Goal: Register for event/course

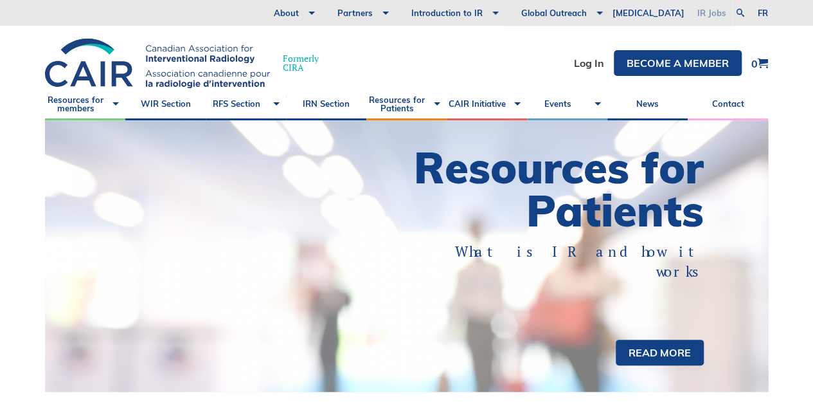
click at [717, 12] on link "IR Jobs" at bounding box center [712, 13] width 42 height 26
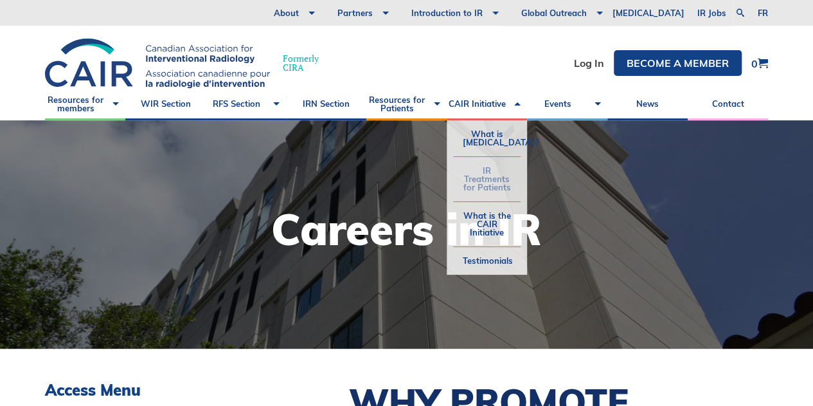
click at [491, 177] on link "IR Treatments for Patients" at bounding box center [486, 179] width 67 height 44
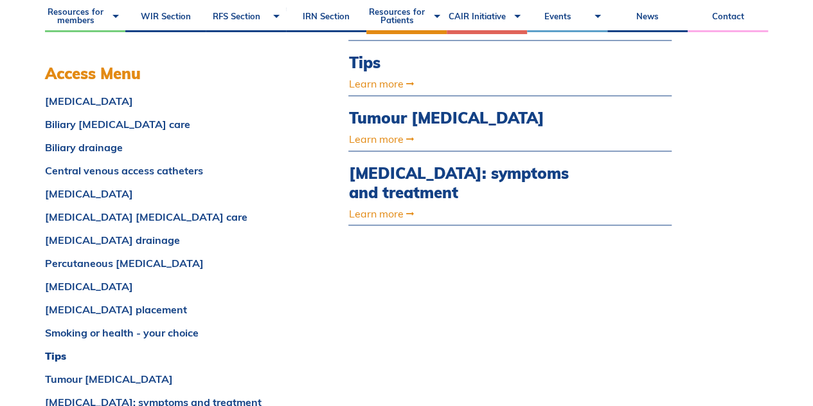
scroll to position [900, 0]
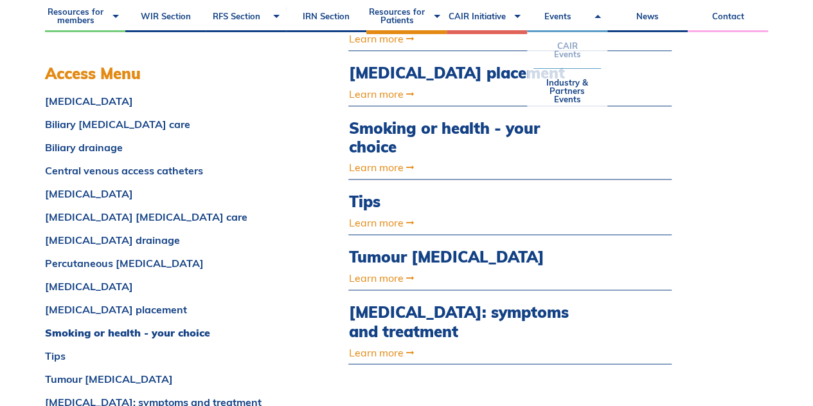
click at [568, 52] on link "CAIR Events" at bounding box center [567, 50] width 67 height 36
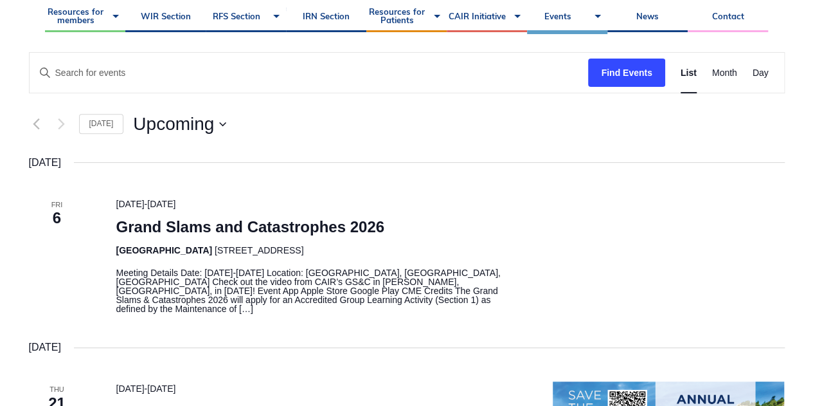
scroll to position [193, 0]
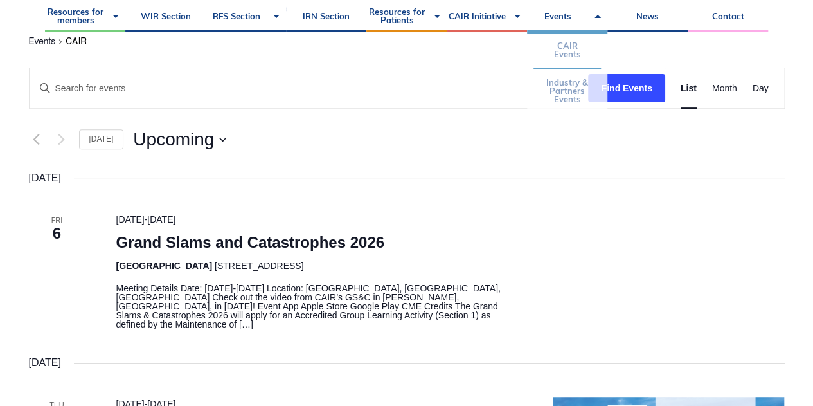
click at [571, 87] on link "Industry & Partners Events" at bounding box center [567, 91] width 67 height 44
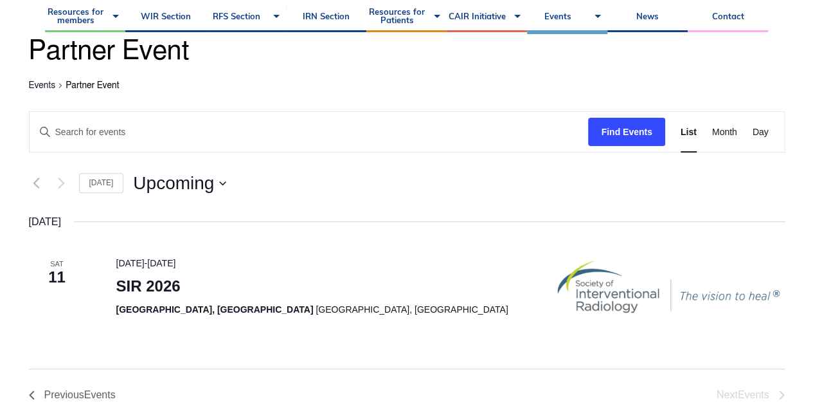
scroll to position [193, 0]
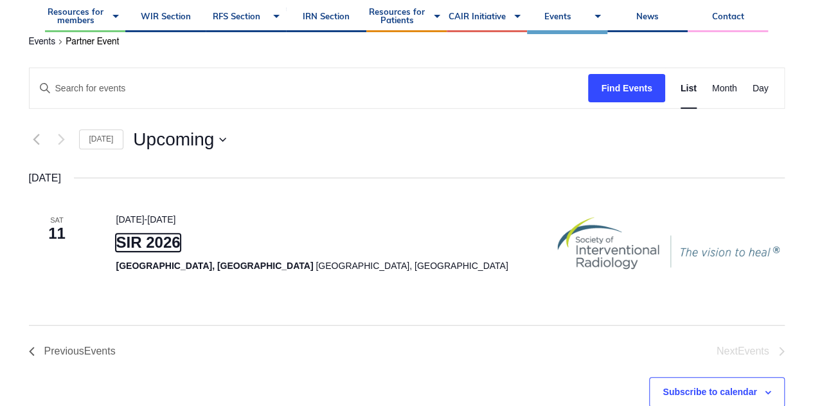
click at [144, 238] on link "SIR 2026" at bounding box center [148, 242] width 64 height 18
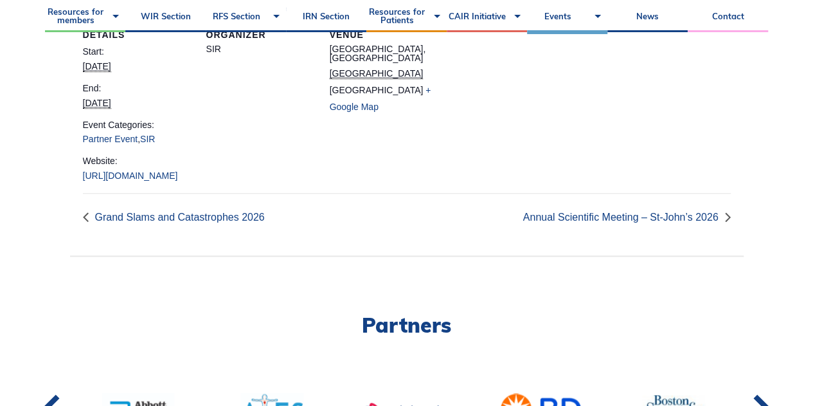
scroll to position [450, 0]
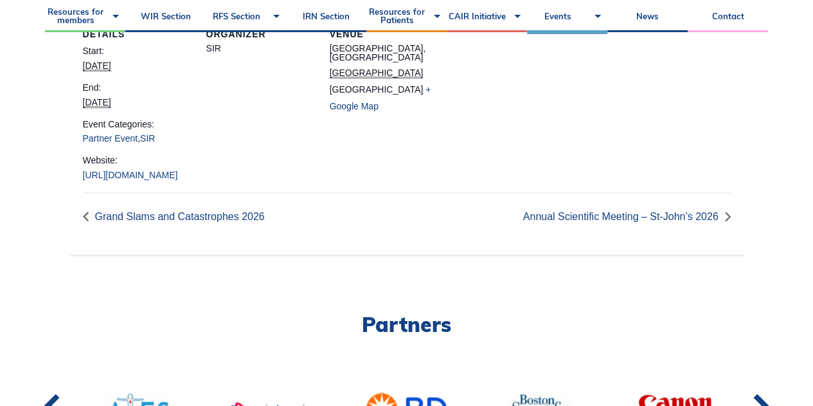
click at [125, 180] on link "[URL][DOMAIN_NAME]" at bounding box center [130, 175] width 95 height 10
